Goal: Task Accomplishment & Management: Complete application form

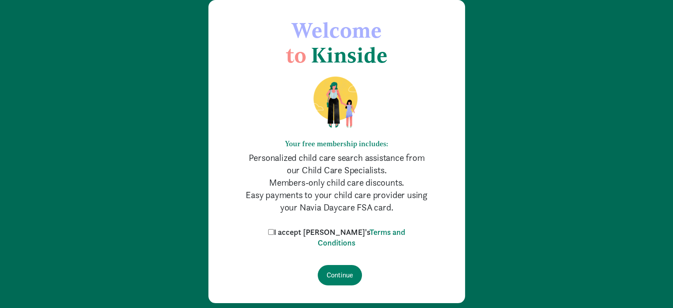
scroll to position [66, 0]
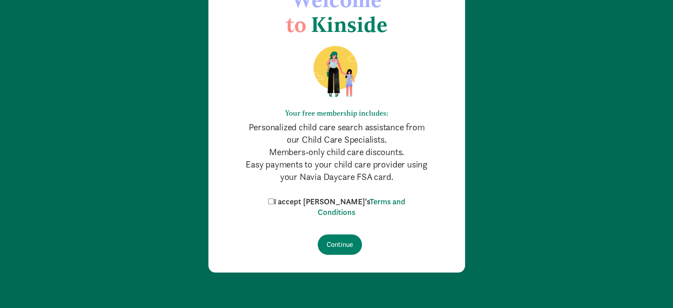
click at [274, 201] on input "I accept [PERSON_NAME]'s Terms and Conditions" at bounding box center [271, 201] width 6 height 6
checkbox input "true"
click at [342, 242] on input "Continue" at bounding box center [340, 244] width 44 height 20
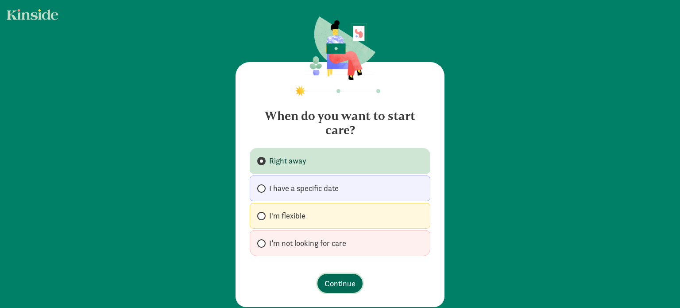
click at [333, 279] on span "Continue" at bounding box center [339, 283] width 31 height 12
